Goal: Task Accomplishment & Management: Manage account settings

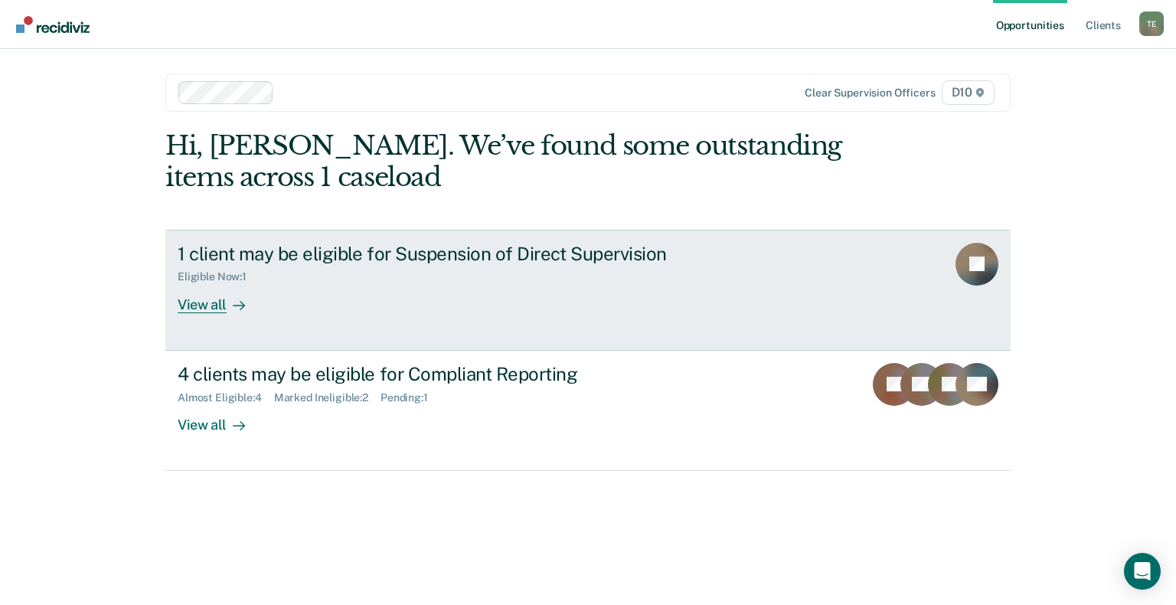
click at [195, 310] on div "View all" at bounding box center [221, 298] width 86 height 30
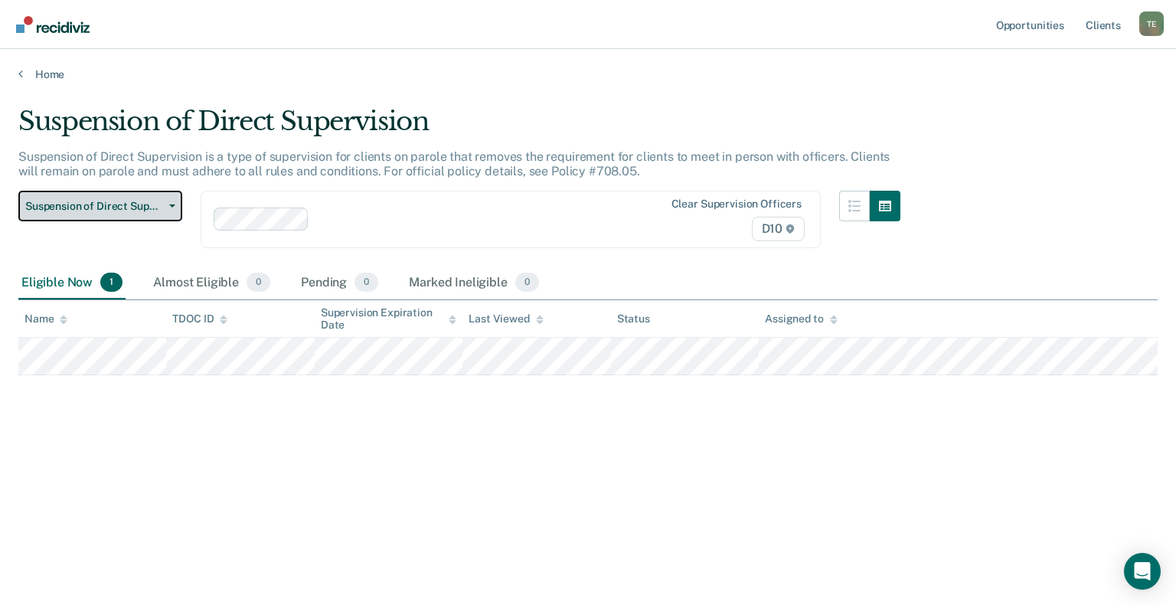
click at [163, 207] on button "Suspension of Direct Supervision" at bounding box center [100, 206] width 164 height 31
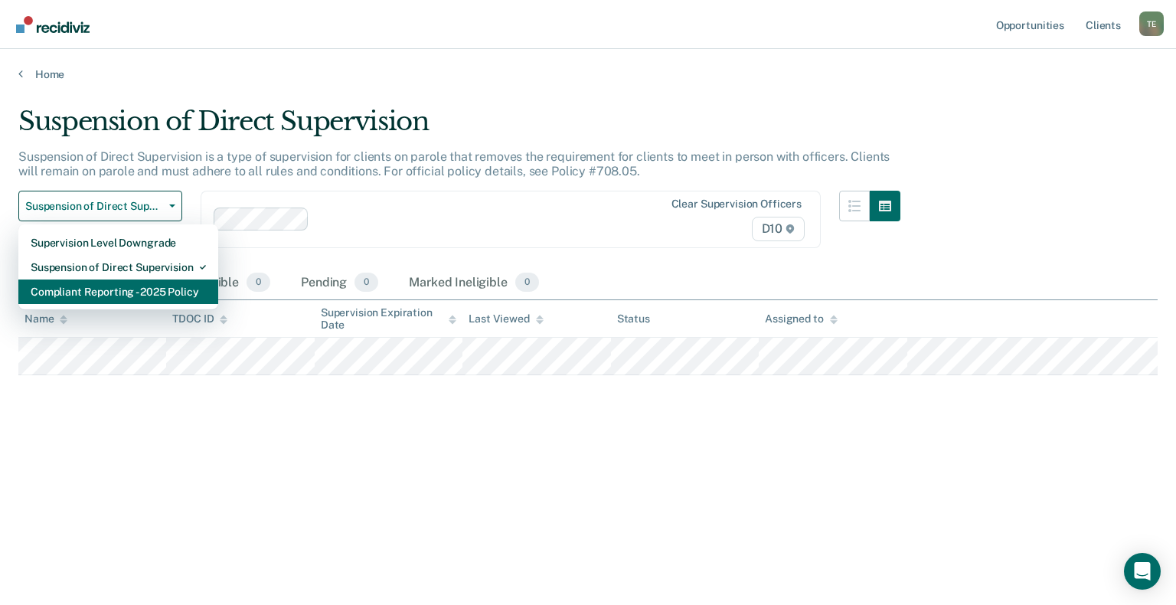
click at [160, 296] on div "Compliant Reporting - 2025 Policy" at bounding box center [118, 292] width 175 height 25
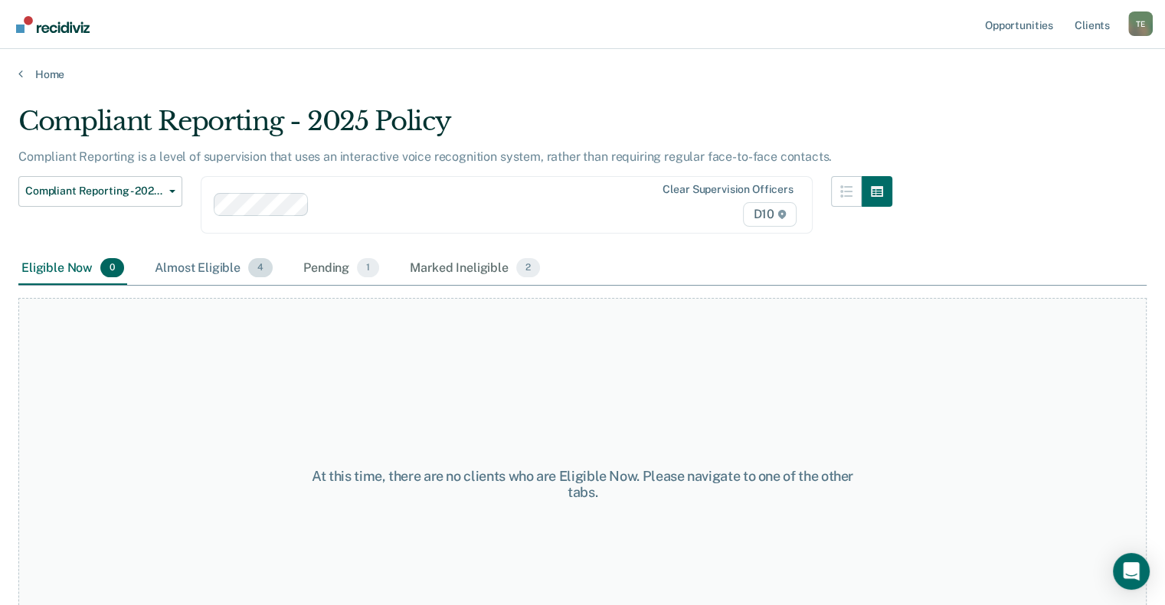
click at [195, 268] on div "Almost Eligible 4" at bounding box center [214, 269] width 124 height 34
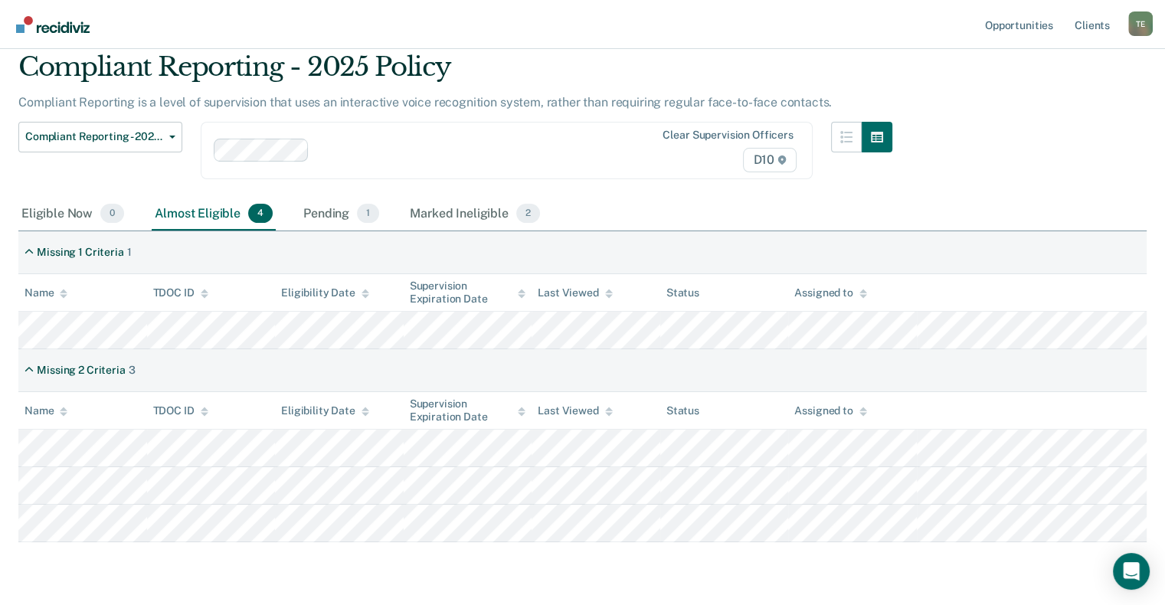
scroll to position [77, 0]
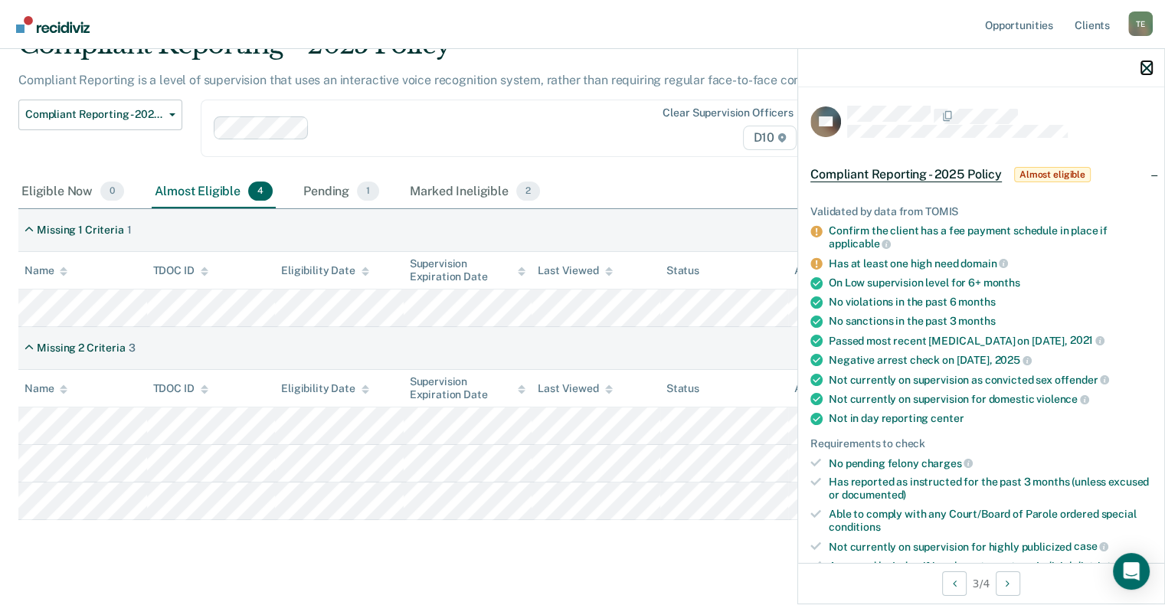
click at [1150, 63] on icon "button" at bounding box center [1146, 68] width 11 height 11
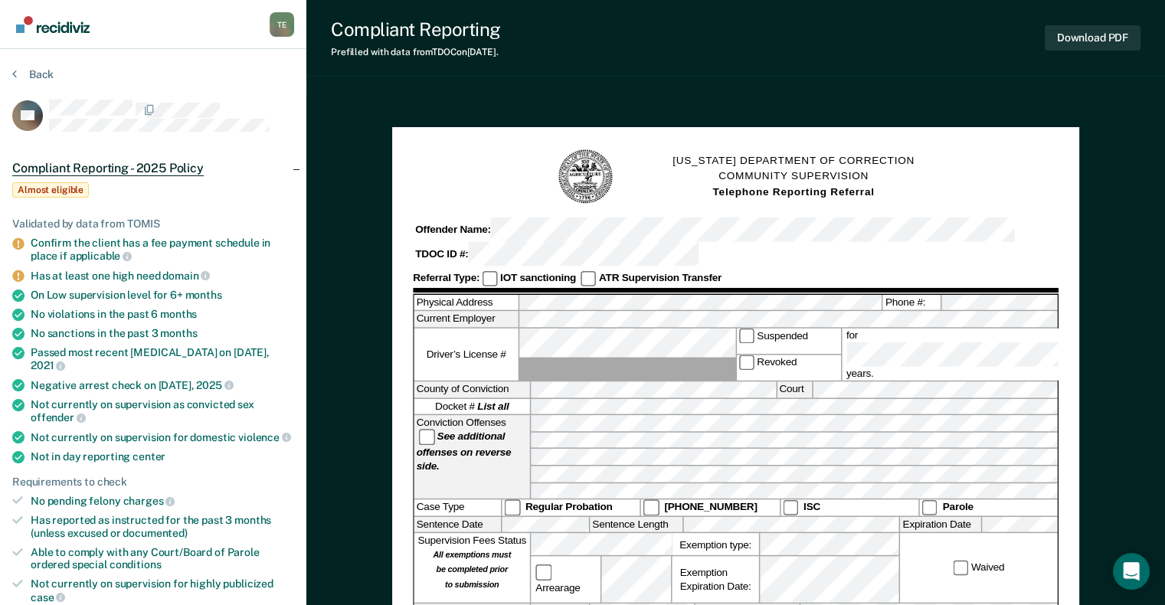
click at [89, 182] on span "Almost eligible" at bounding box center [50, 189] width 77 height 15
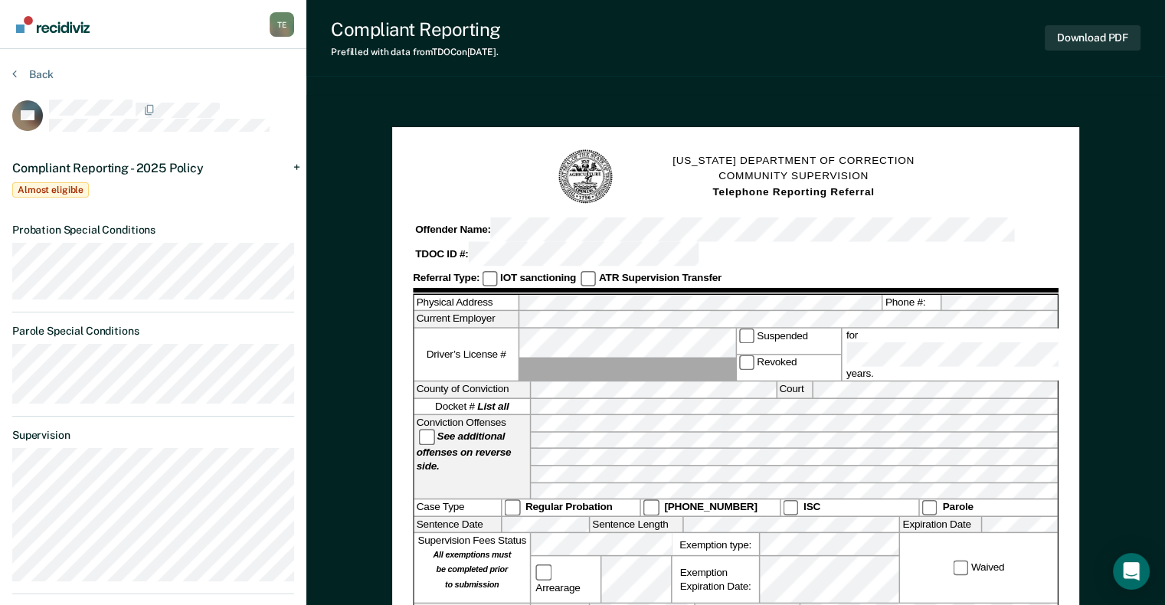
click at [89, 182] on span "Almost eligible" at bounding box center [50, 189] width 77 height 15
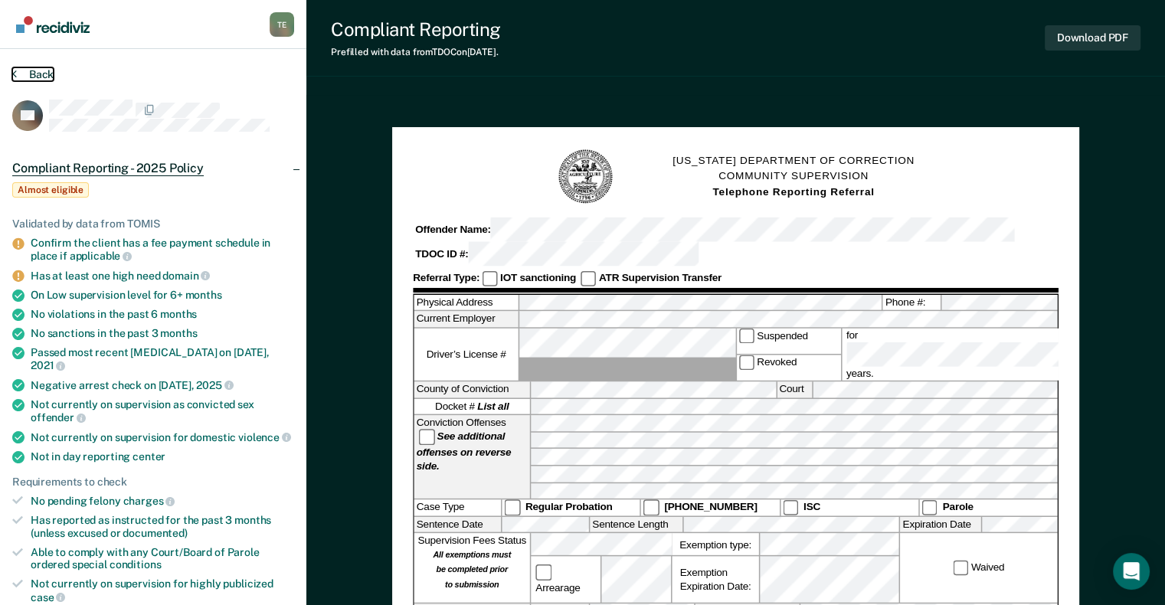
click at [47, 78] on button "Back" at bounding box center [32, 74] width 41 height 14
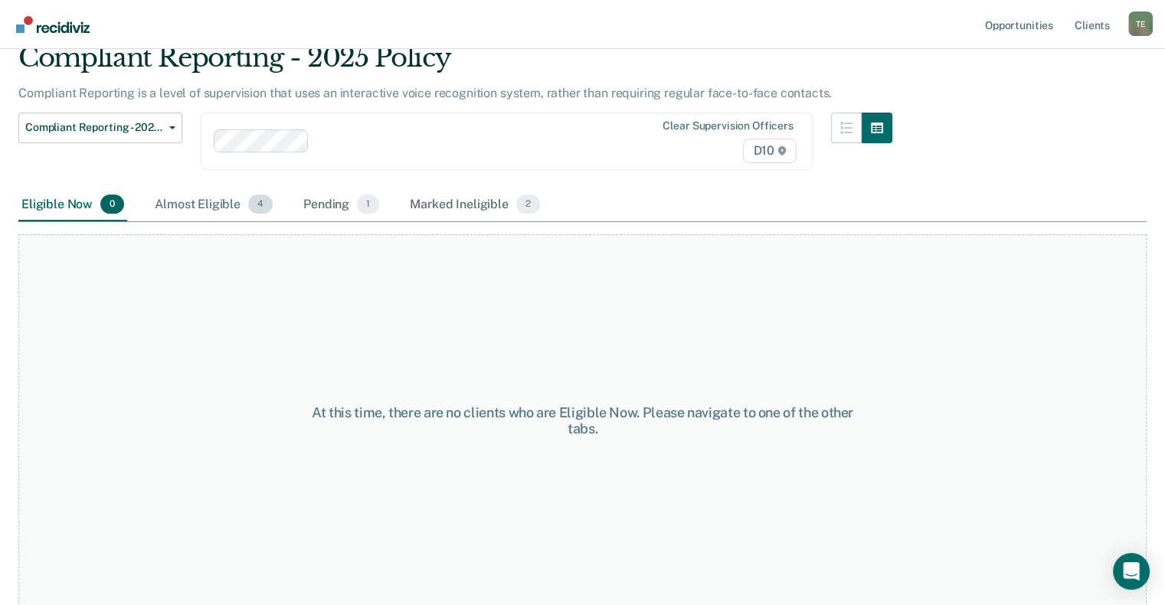
click at [202, 207] on div "Almost Eligible 4" at bounding box center [214, 205] width 124 height 34
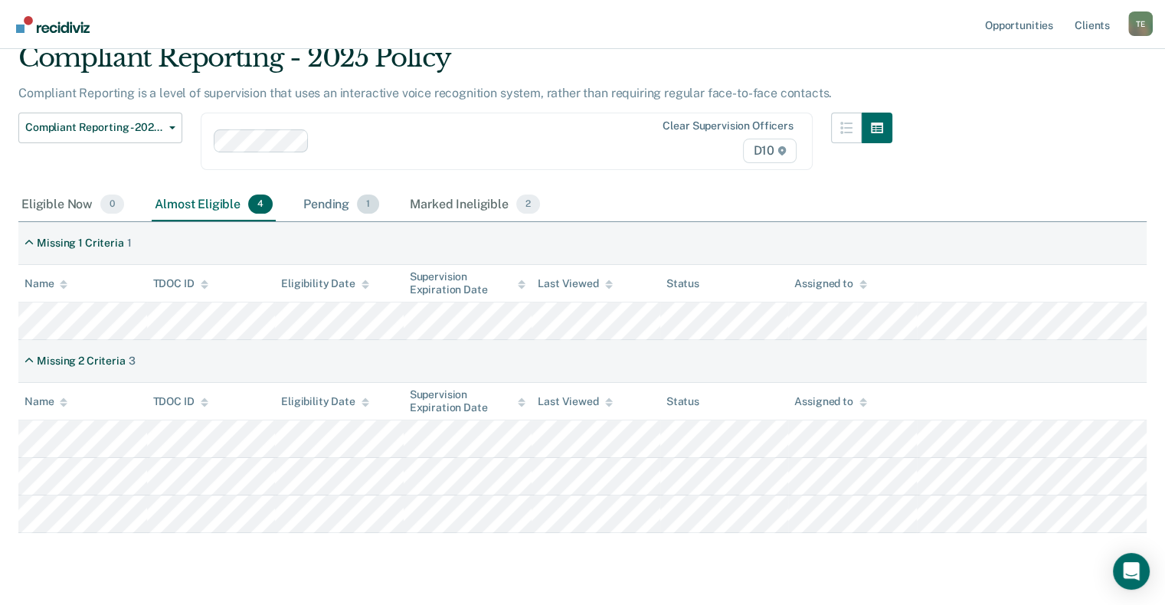
click at [325, 208] on div "Pending 1" at bounding box center [341, 205] width 82 height 34
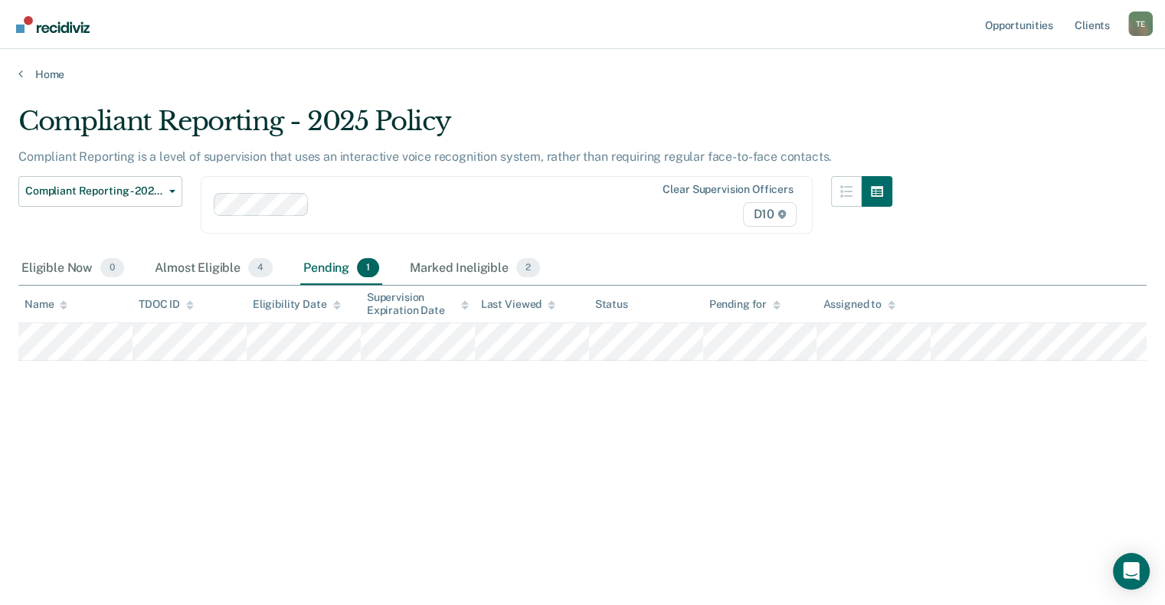
scroll to position [0, 0]
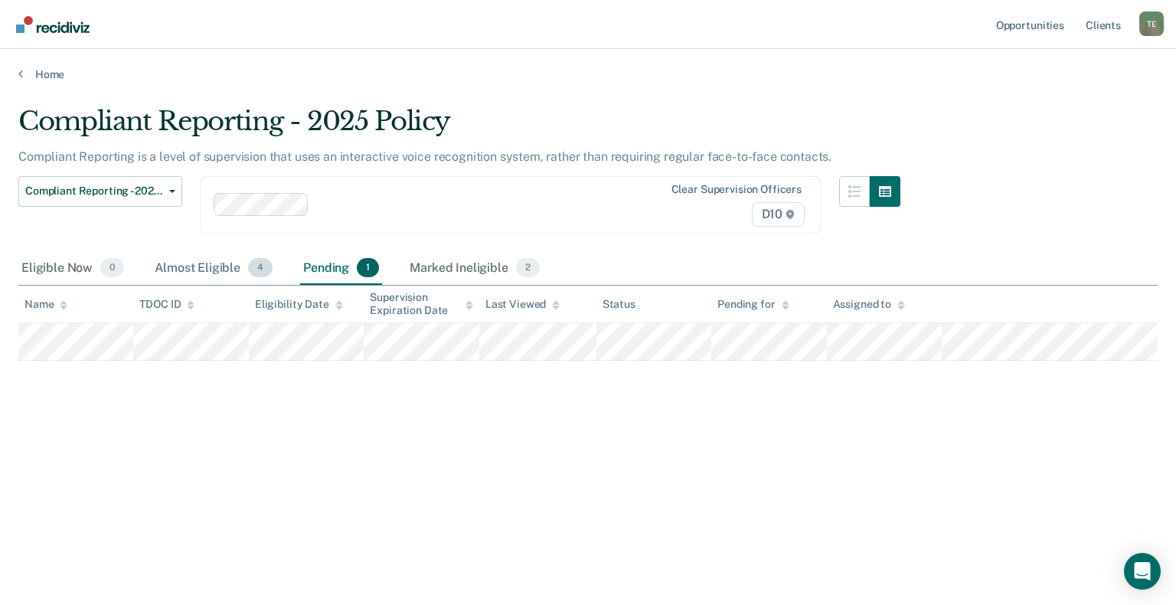
click at [199, 269] on div "Almost Eligible 4" at bounding box center [214, 269] width 124 height 34
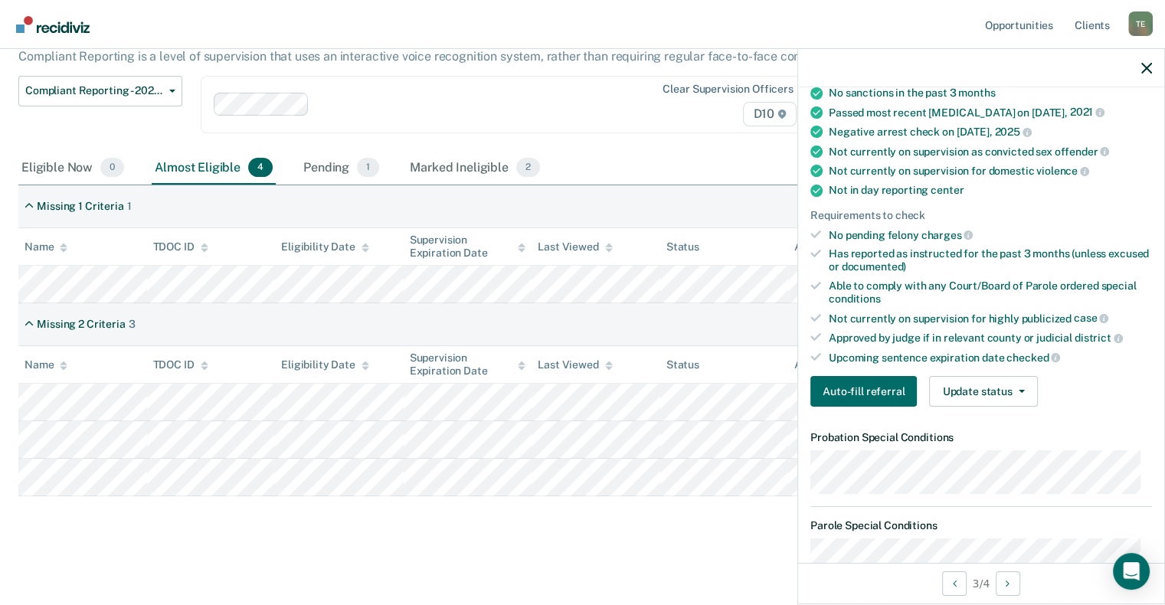
scroll to position [383, 0]
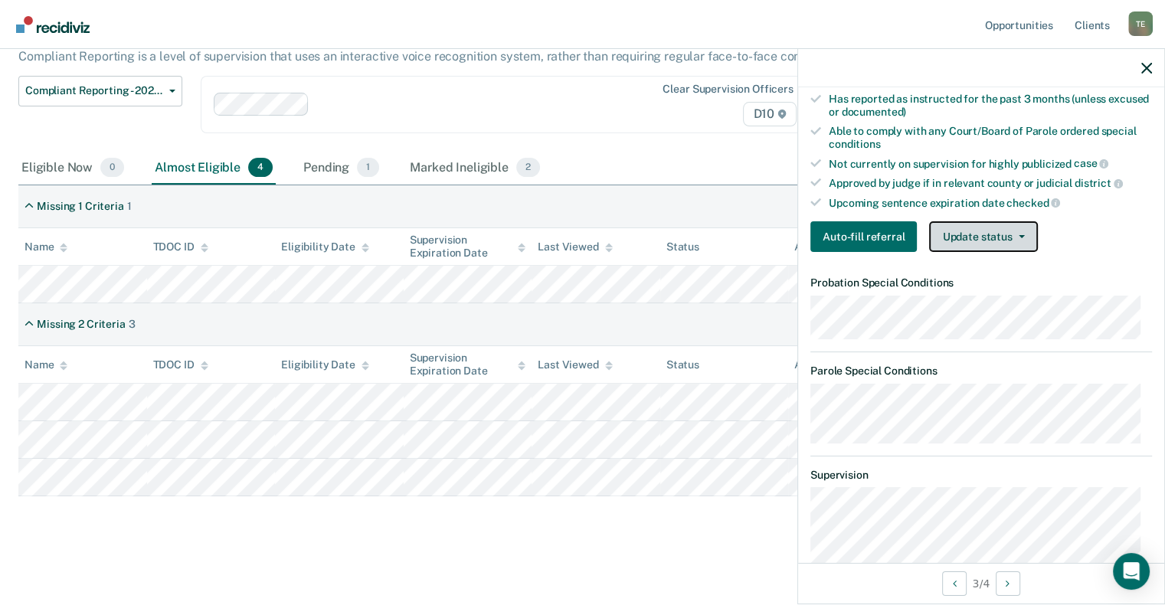
click at [977, 235] on button "Update status" at bounding box center [983, 236] width 108 height 31
click at [1117, 225] on div "Auto-fill referral Update status [PERSON_NAME] Mark Ineligible" at bounding box center [981, 236] width 342 height 31
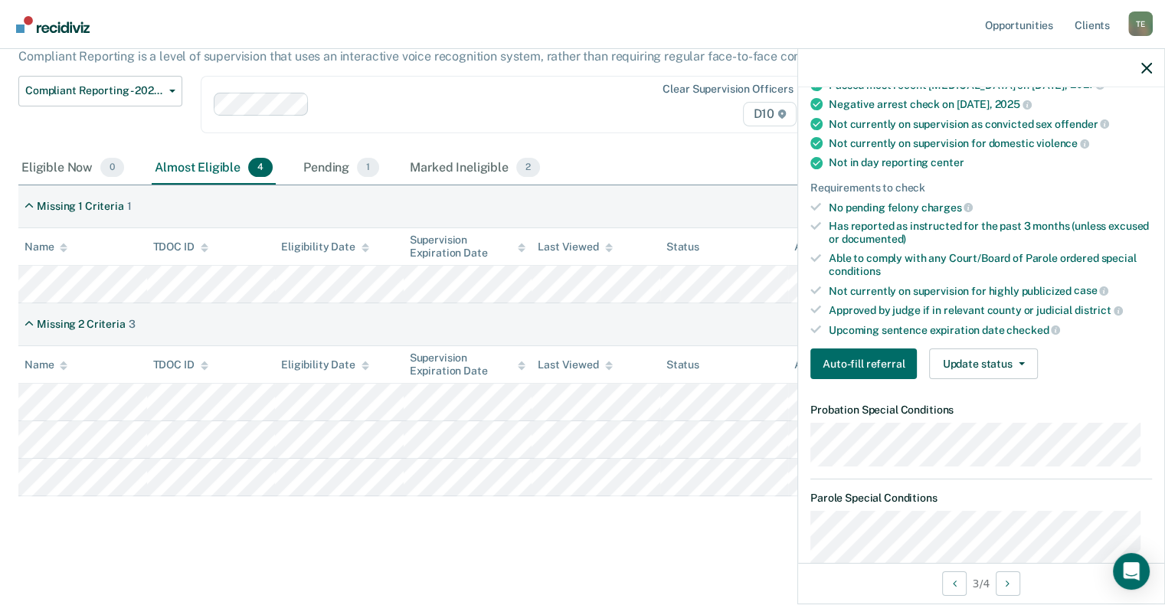
scroll to position [0, 0]
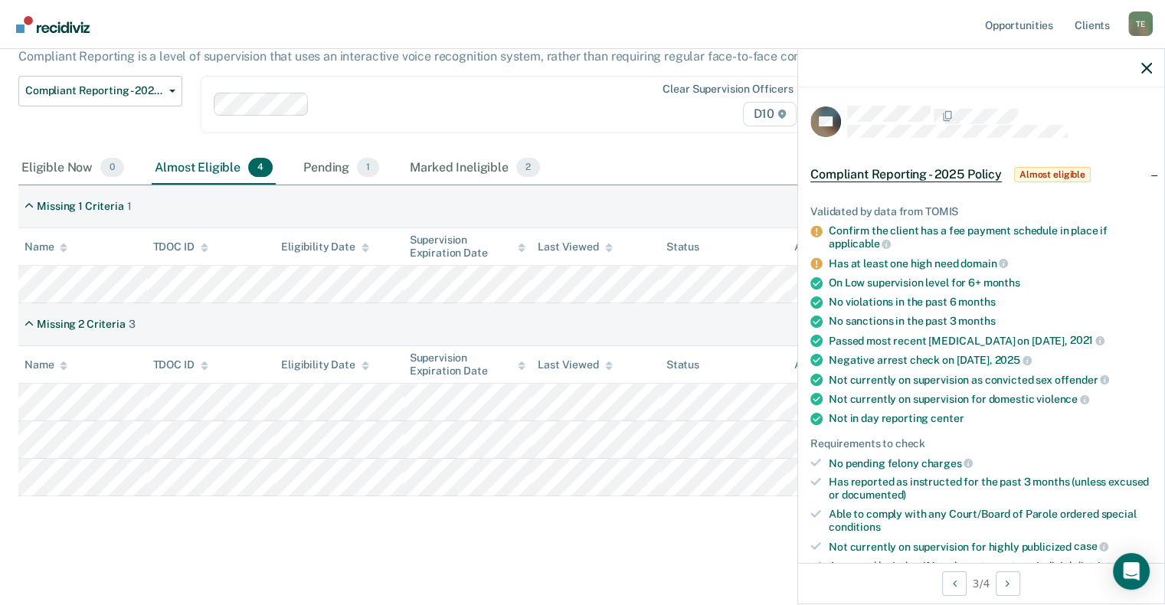
click at [1037, 172] on span "Almost eligible" at bounding box center [1052, 174] width 77 height 15
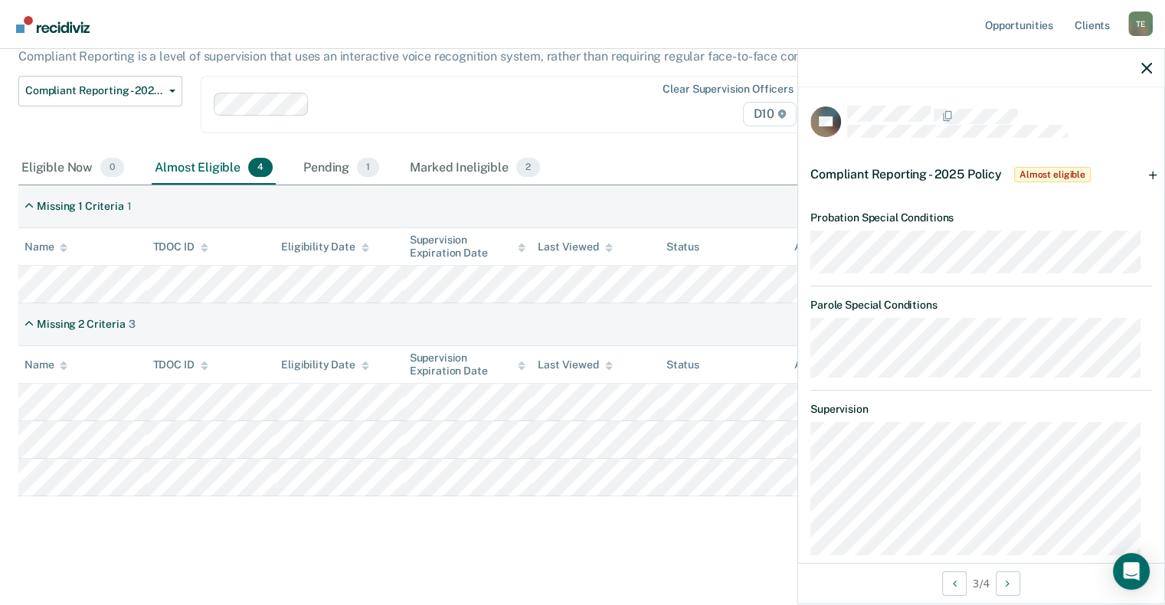
click at [1139, 170] on div "Compliant Reporting - 2025 Policy Almost eligible" at bounding box center [981, 174] width 366 height 49
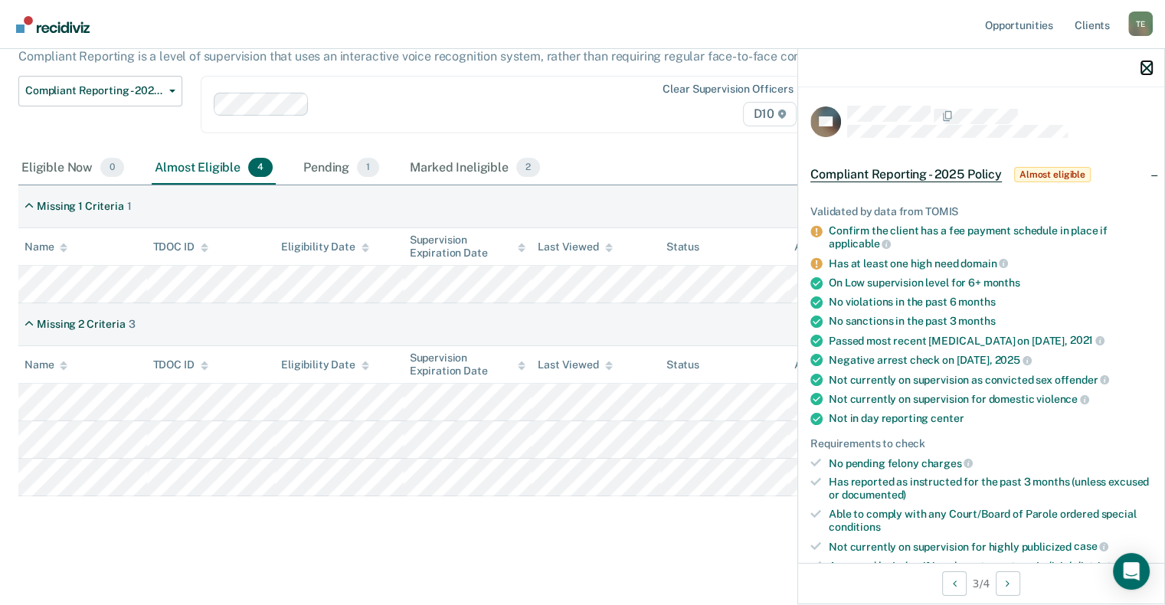
click at [1148, 64] on icon "button" at bounding box center [1146, 68] width 11 height 11
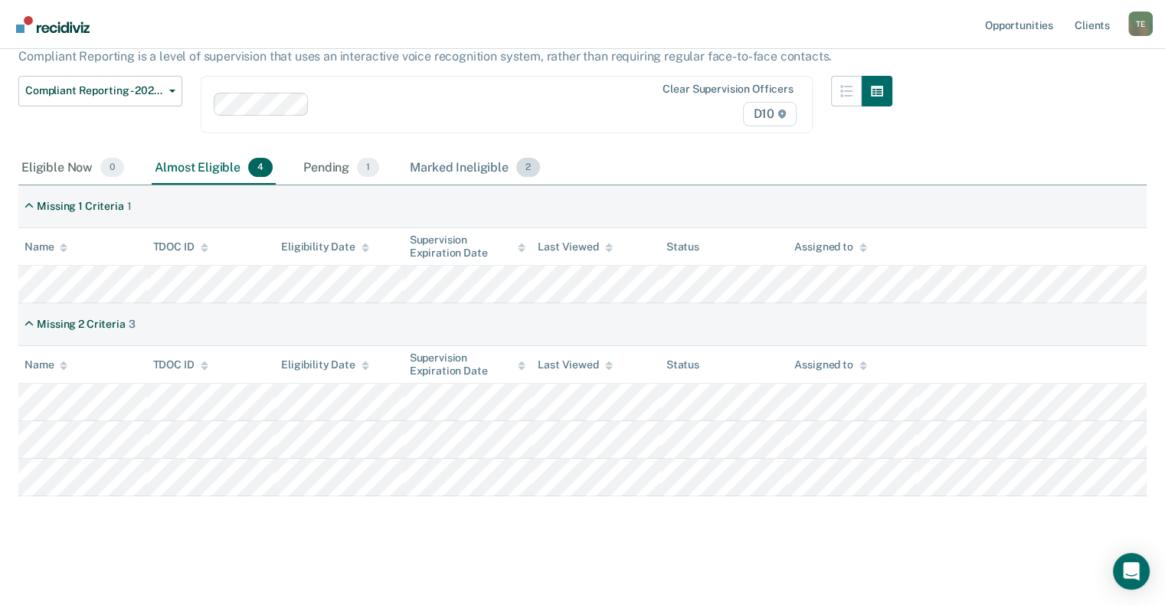
click at [423, 168] on div "Marked Ineligible 2" at bounding box center [475, 169] width 136 height 34
